Goal: Information Seeking & Learning: Find specific fact

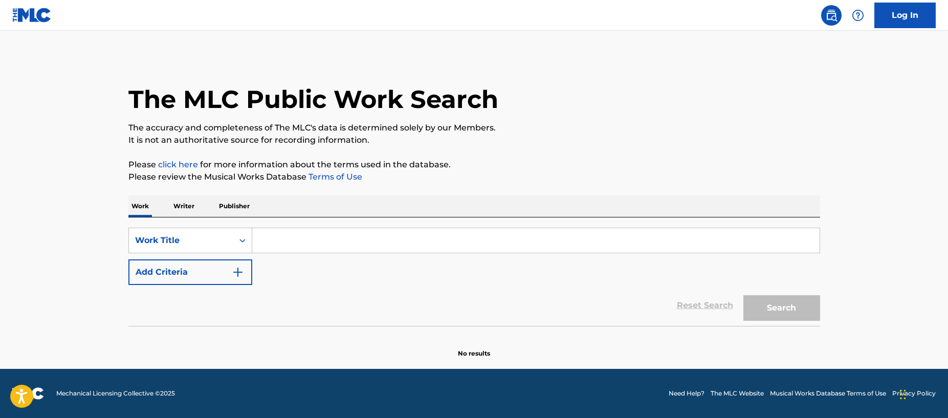
click at [428, 246] on input "Search Form" at bounding box center [535, 240] width 567 height 25
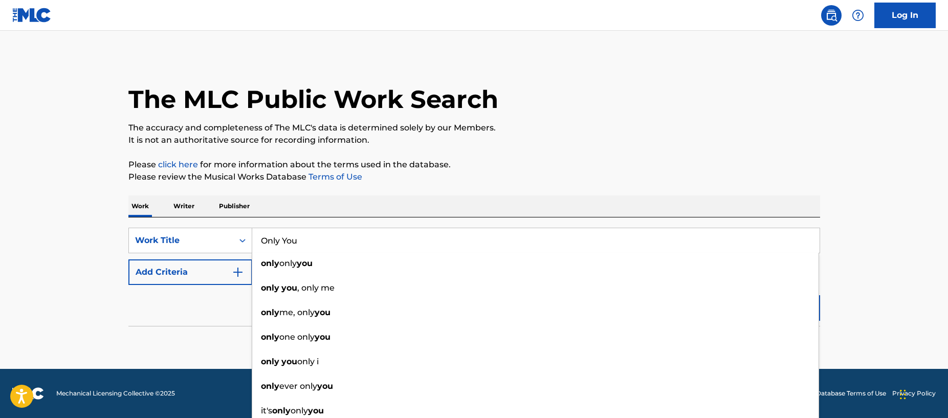
type input "Only You"
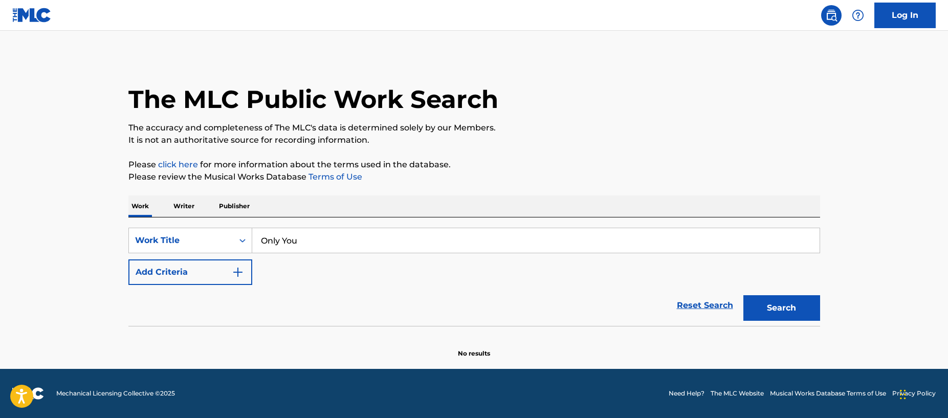
click at [218, 300] on div "Reset Search Search" at bounding box center [473, 305] width 691 height 41
click at [286, 271] on div "SearchWithCriteriae765890b-c6c3-41a7-8782-cb5161e232f6 Work Title Only You Add …" at bounding box center [473, 256] width 691 height 57
click at [234, 272] on img "Search Form" at bounding box center [238, 272] width 12 height 12
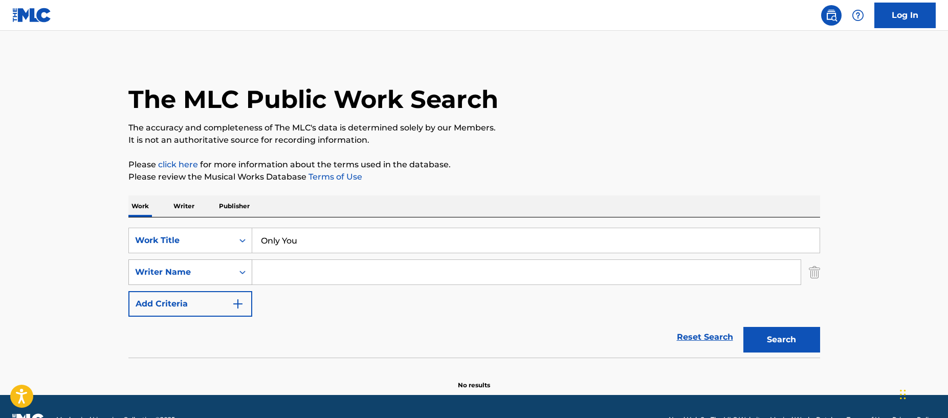
click at [198, 273] on div "Writer Name" at bounding box center [181, 272] width 92 height 12
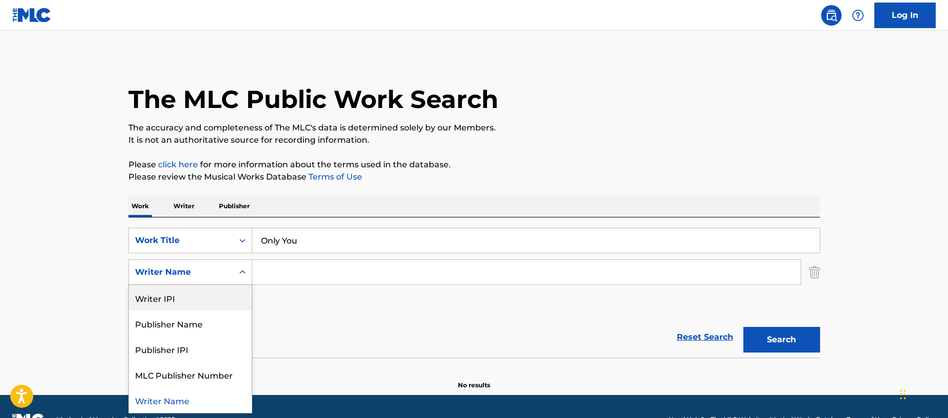
click at [287, 306] on div "SearchWithCriteriae765890b-c6c3-41a7-8782-cb5161e232f6 Work Title Only You Sear…" at bounding box center [473, 272] width 691 height 89
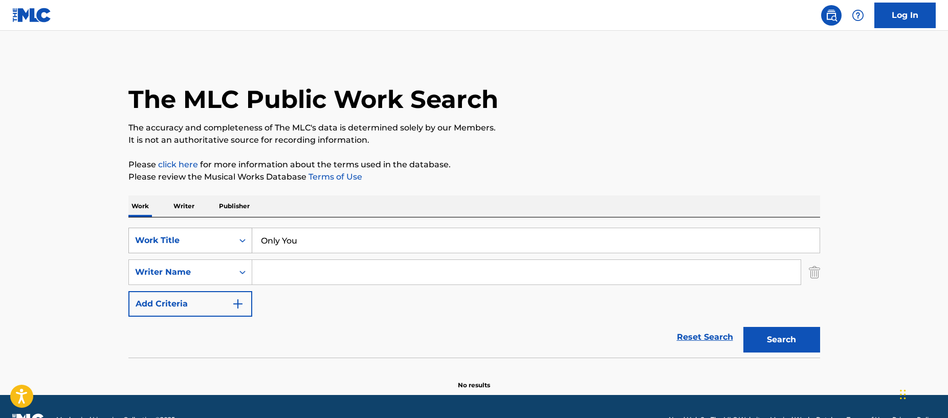
click at [243, 238] on icon "Search Form" at bounding box center [242, 240] width 10 height 10
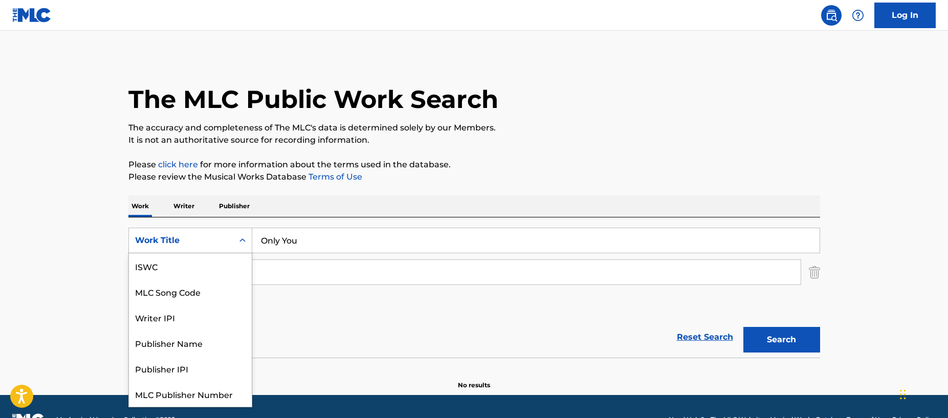
scroll to position [26, 0]
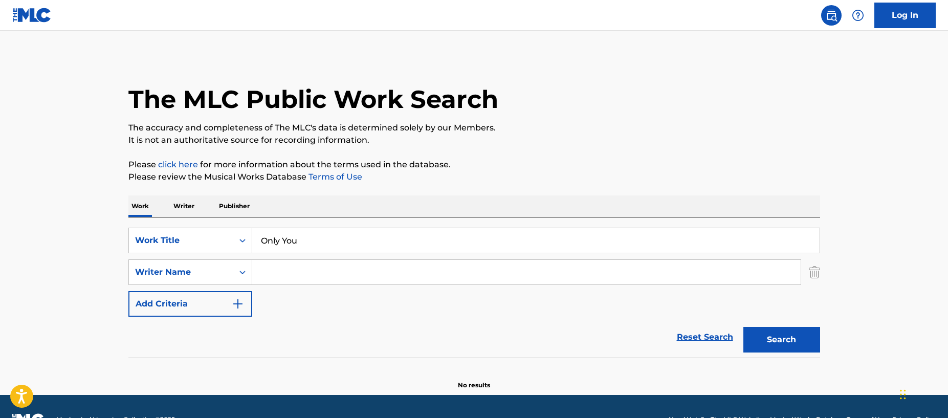
click at [242, 238] on icon "Search Form" at bounding box center [242, 240] width 10 height 10
click at [271, 271] on input "Search Form" at bounding box center [526, 272] width 548 height 25
click at [246, 270] on icon "Search Form" at bounding box center [242, 272] width 10 height 10
click at [282, 276] on input "Search Form" at bounding box center [526, 272] width 548 height 25
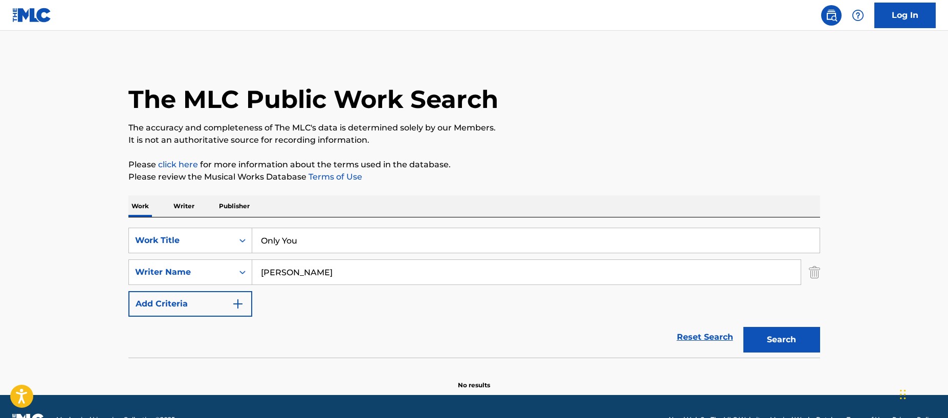
click at [783, 339] on button "Search" at bounding box center [781, 340] width 77 height 26
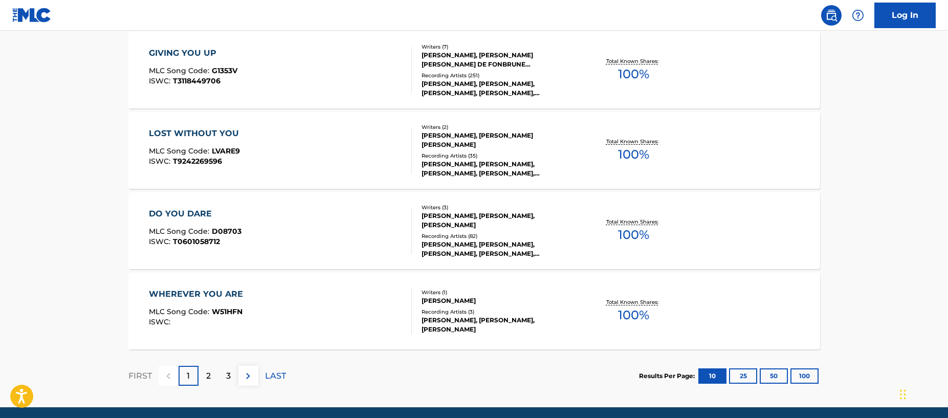
scroll to position [866, 0]
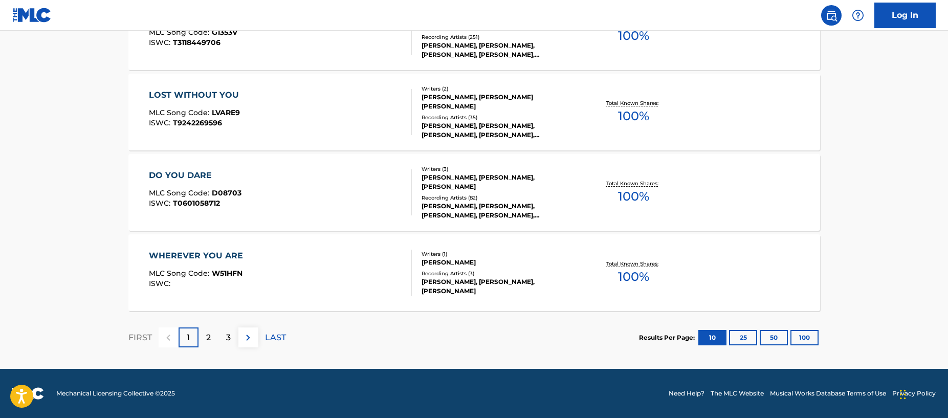
click at [210, 338] on p "2" at bounding box center [208, 337] width 5 height 12
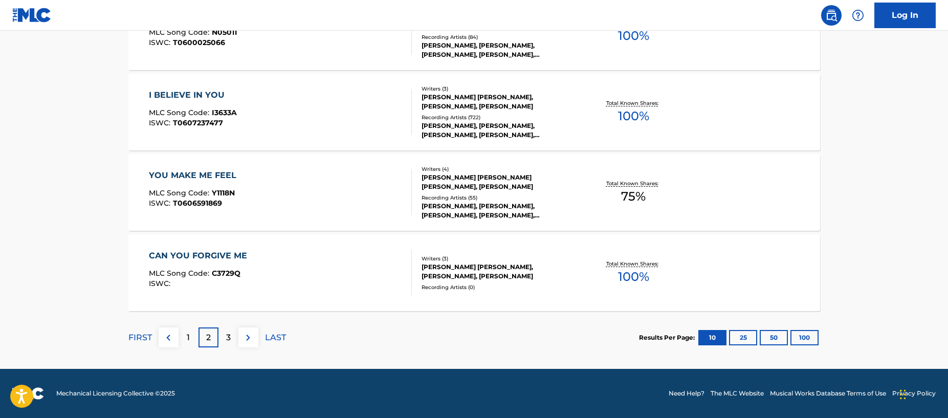
click at [230, 336] on p "3" at bounding box center [228, 337] width 5 height 12
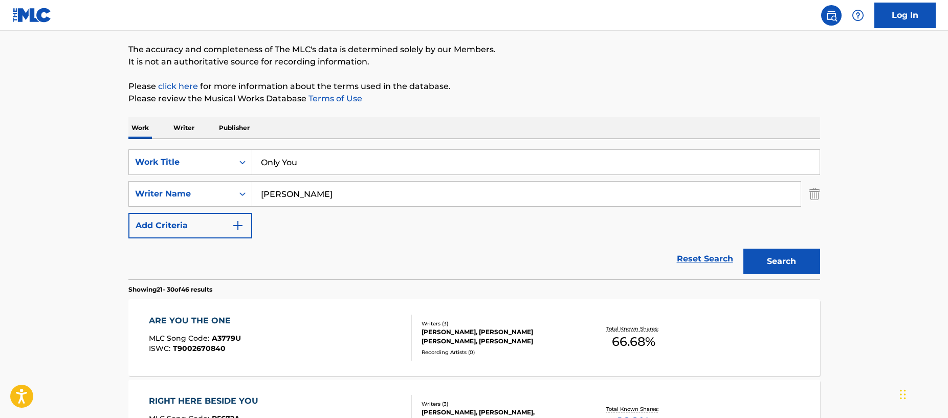
scroll to position [76, 0]
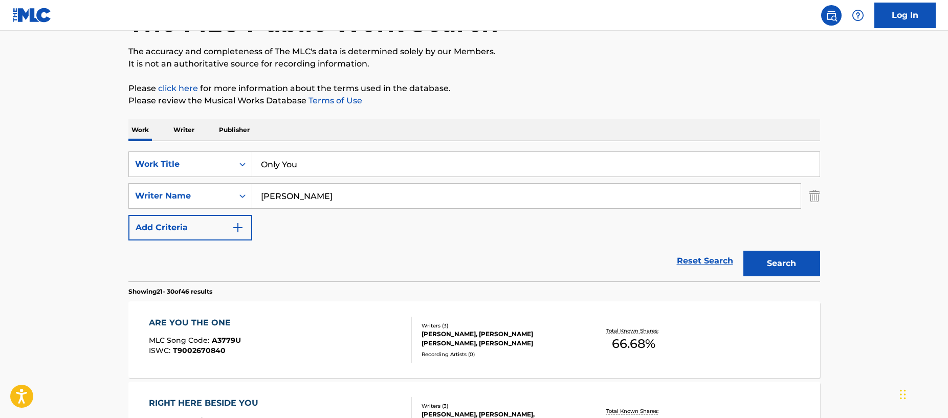
drag, startPoint x: 336, startPoint y: 198, endPoint x: 263, endPoint y: 198, distance: 73.1
click at [263, 198] on input "[PERSON_NAME]" at bounding box center [526, 196] width 548 height 25
click at [315, 200] on input "[PERSON_NAME]" at bounding box center [526, 196] width 548 height 25
click at [777, 261] on button "Search" at bounding box center [781, 264] width 77 height 26
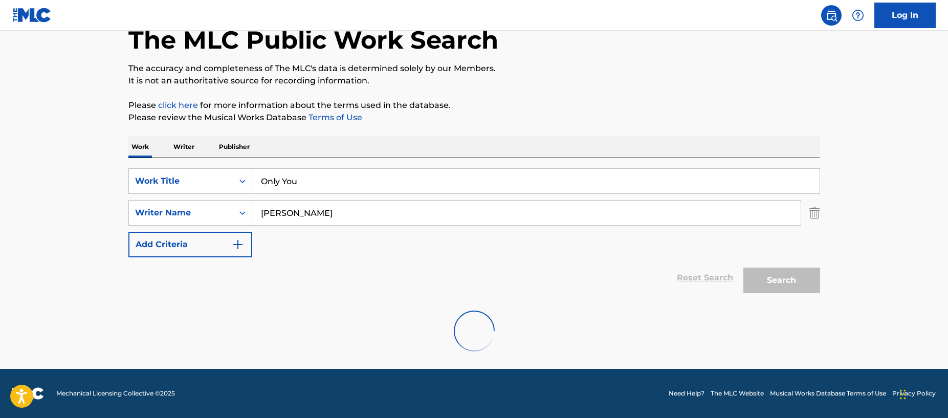
scroll to position [26, 0]
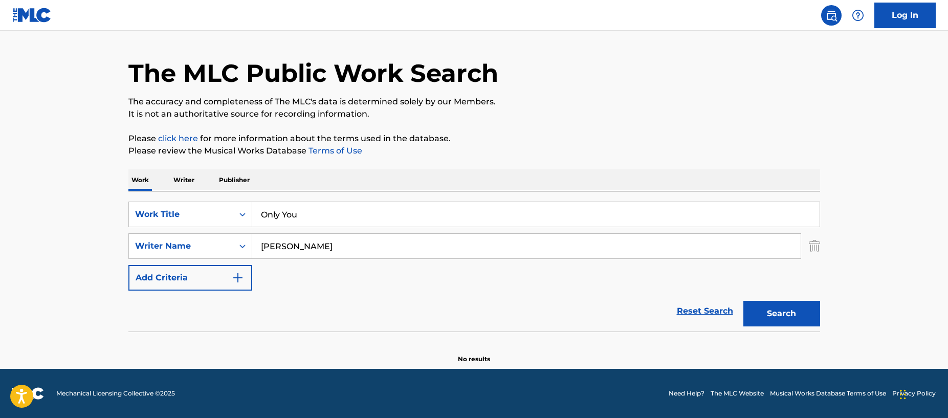
drag, startPoint x: 348, startPoint y: 242, endPoint x: 255, endPoint y: 243, distance: 92.6
click at [256, 242] on input "[PERSON_NAME]" at bounding box center [526, 246] width 548 height 25
click at [768, 304] on button "Search" at bounding box center [781, 314] width 77 height 26
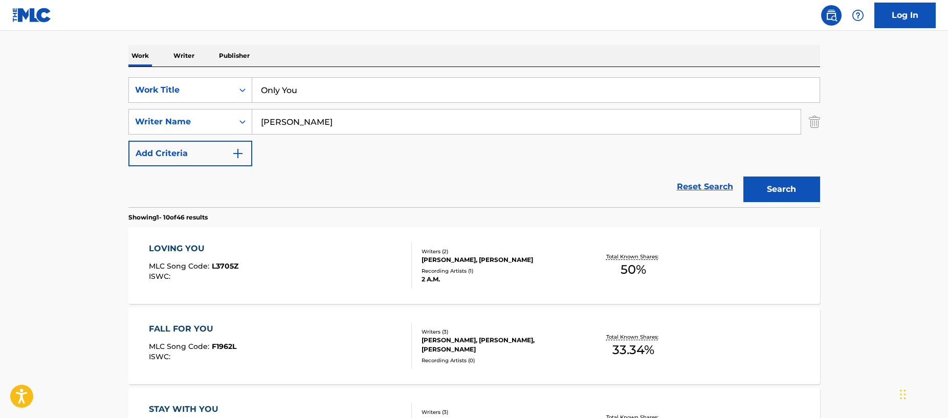
scroll to position [152, 0]
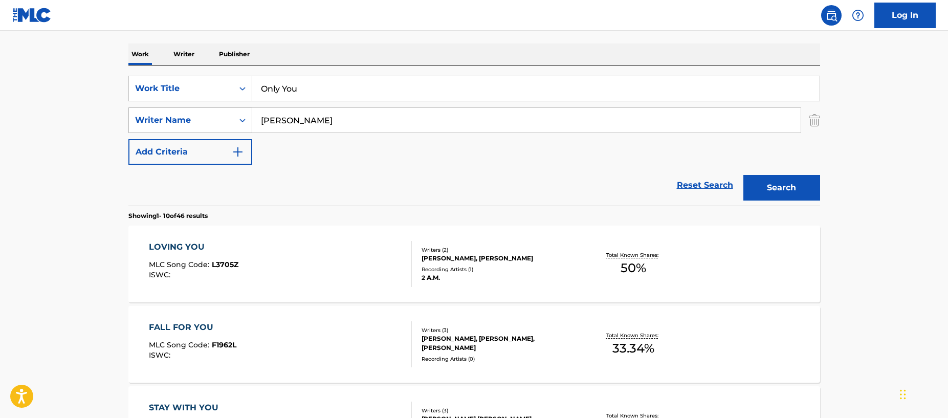
drag, startPoint x: 338, startPoint y: 116, endPoint x: 242, endPoint y: 118, distance: 95.1
click at [242, 118] on div "SearchWithCriteria6b5a47c7-d85c-4623-ac8e-188474c9e5ec Writer Name [PERSON_NAME]" at bounding box center [473, 120] width 691 height 26
type input "[PERSON_NAME]"
click at [780, 196] on button "Search" at bounding box center [781, 188] width 77 height 26
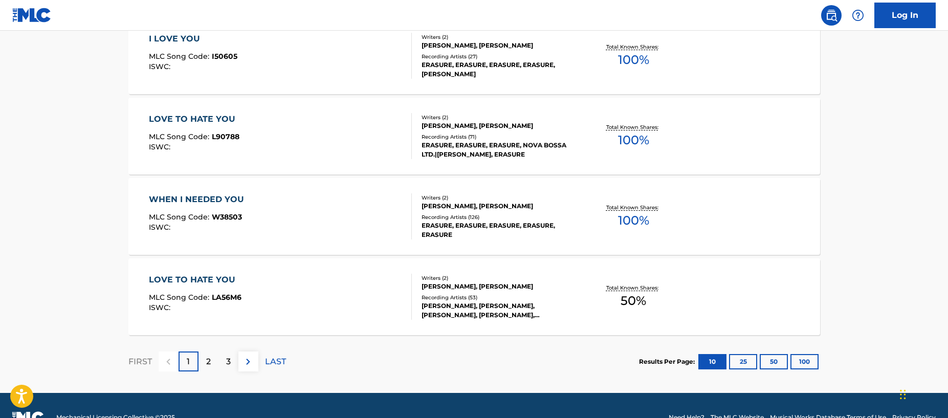
scroll to position [837, 0]
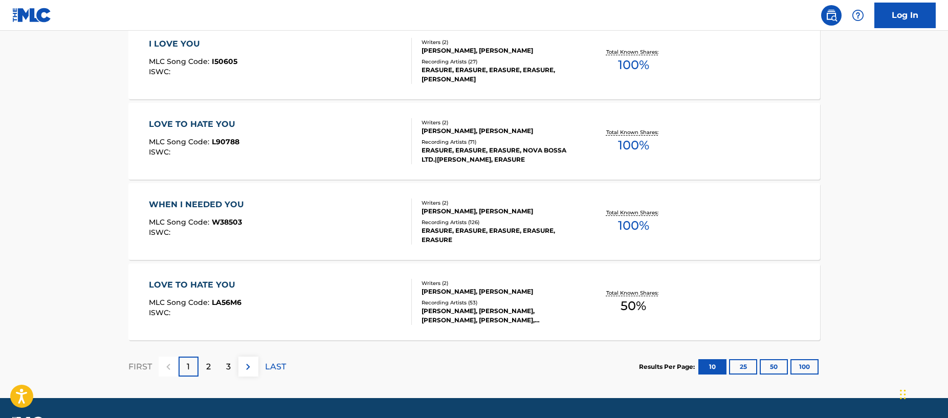
click at [210, 367] on div "2" at bounding box center [208, 366] width 20 height 20
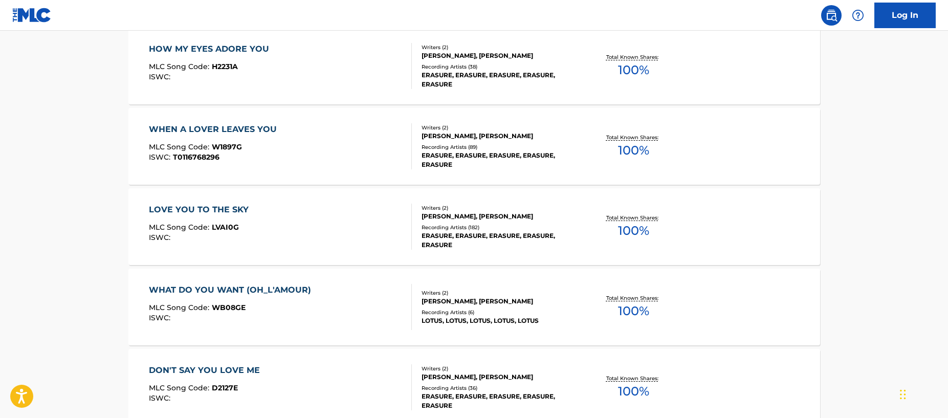
scroll to position [866, 0]
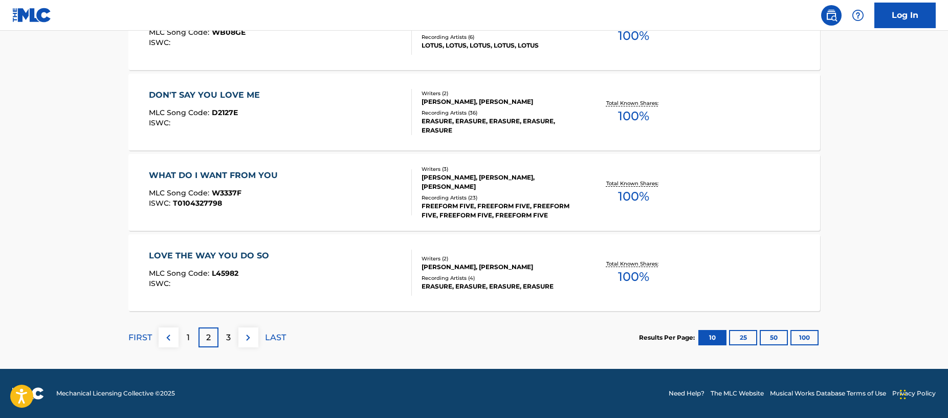
click at [189, 338] on p "1" at bounding box center [188, 337] width 3 height 12
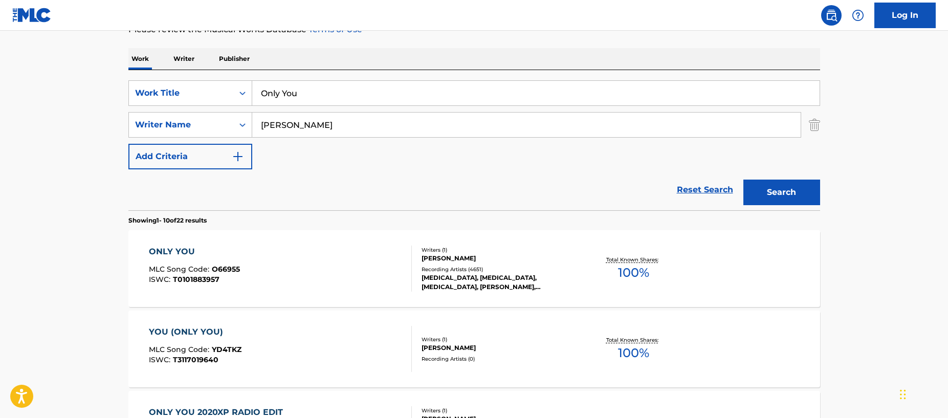
scroll to position [145, 0]
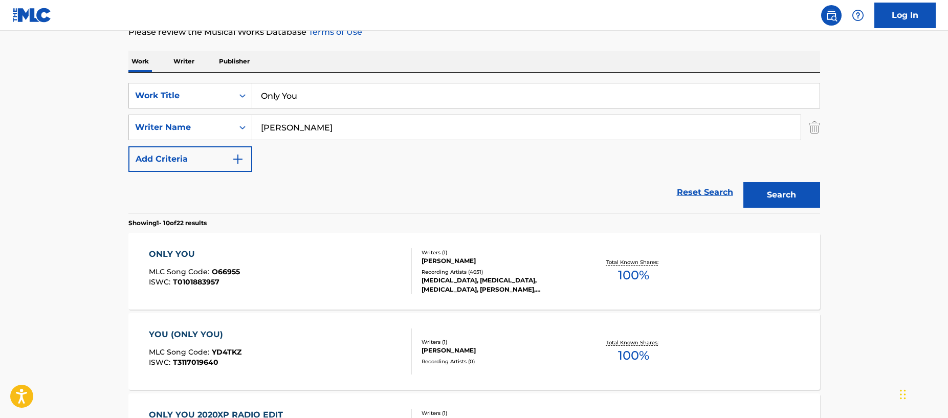
click at [311, 275] on div "ONLY YOU MLC Song Code : O66955 ISWC : T0101883957" at bounding box center [280, 271] width 263 height 46
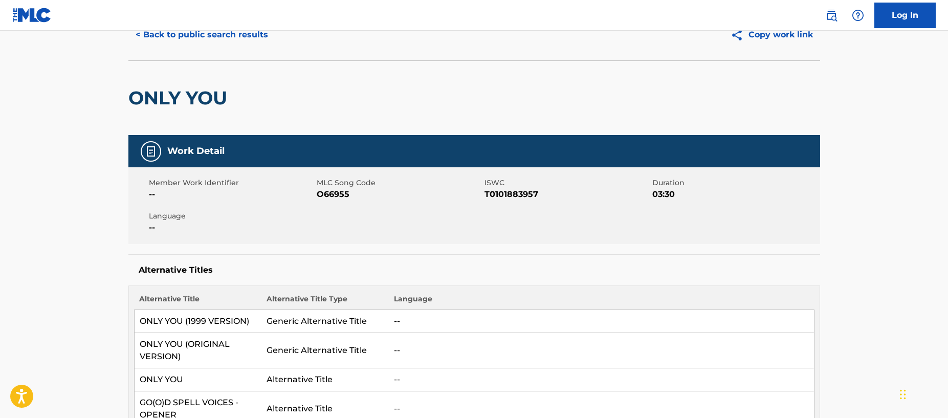
scroll to position [51, 0]
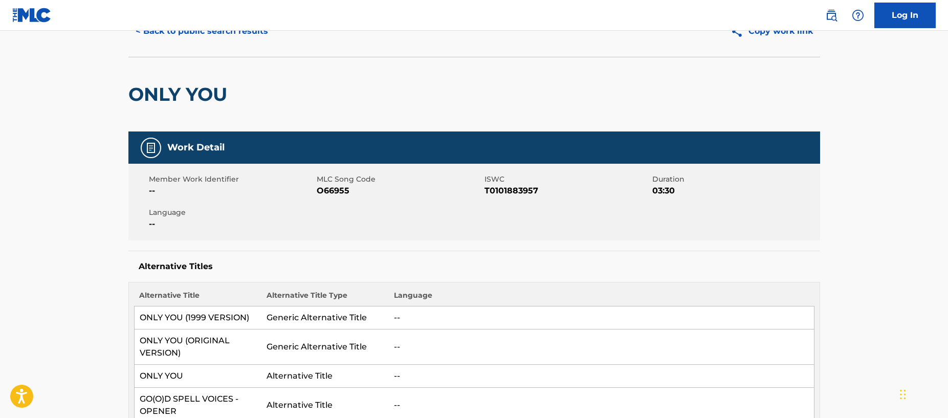
scroll to position [145, 0]
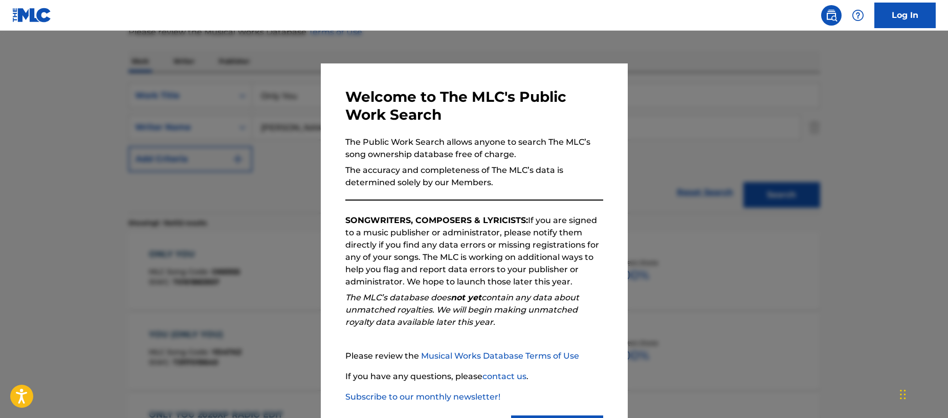
click at [703, 110] on div at bounding box center [474, 240] width 948 height 418
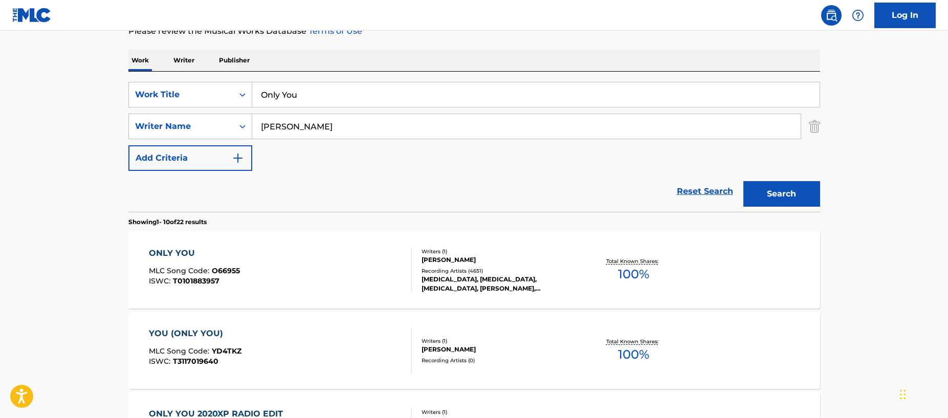
scroll to position [140, 0]
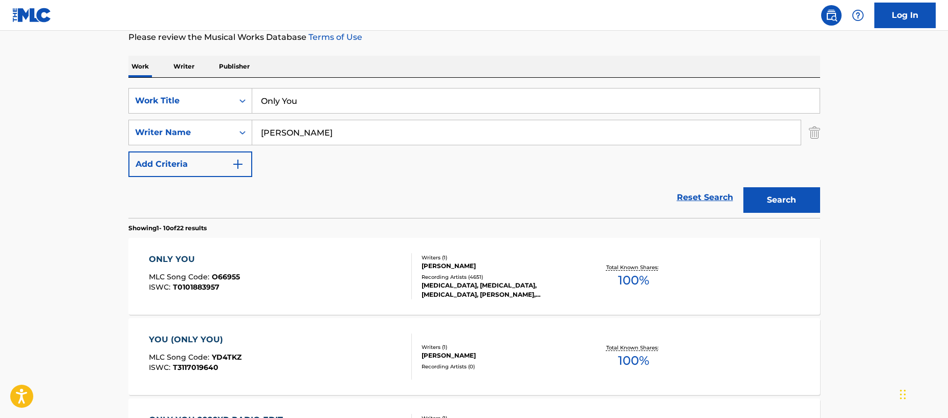
click at [293, 253] on div "ONLY YOU MLC Song Code : O66955 ISWC : T0101883957" at bounding box center [280, 276] width 263 height 46
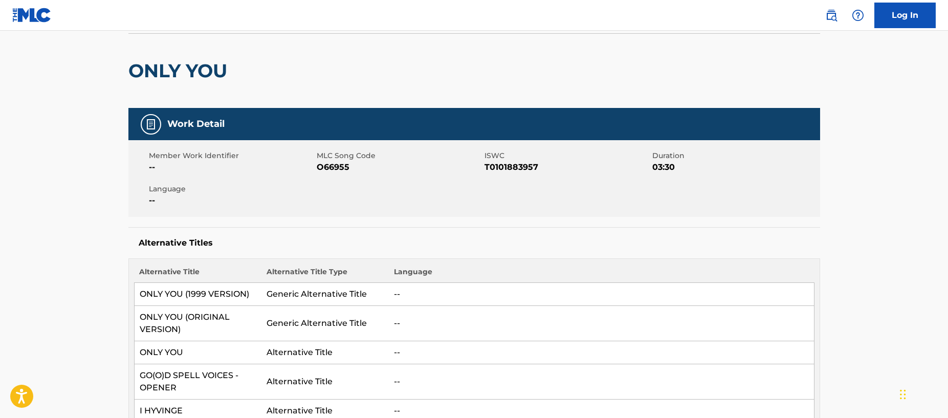
scroll to position [73, 0]
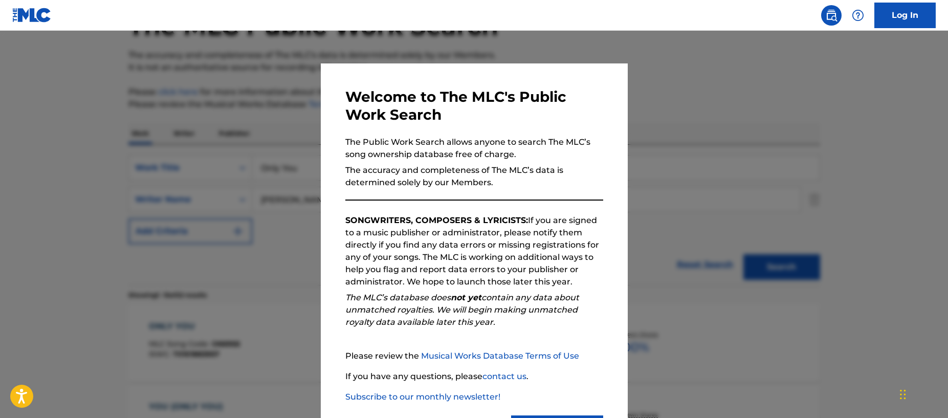
scroll to position [140, 0]
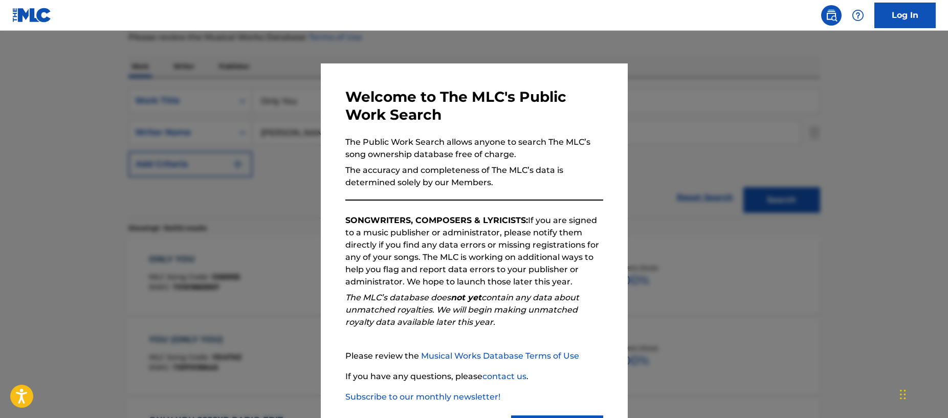
click at [739, 131] on div at bounding box center [474, 240] width 948 height 418
